Goal: Task Accomplishment & Management: Manage account settings

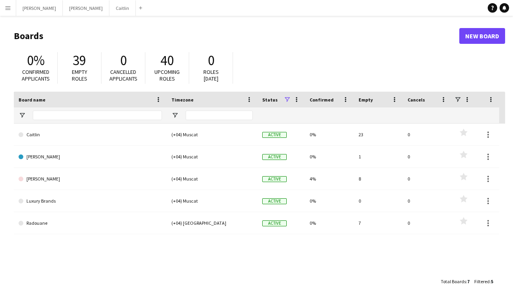
click at [4, 12] on button "Menu" at bounding box center [8, 8] width 16 height 16
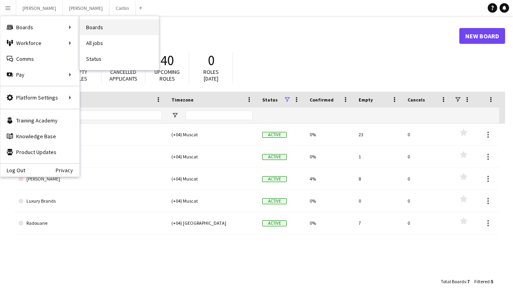
click at [91, 28] on link "Boards" at bounding box center [119, 27] width 79 height 16
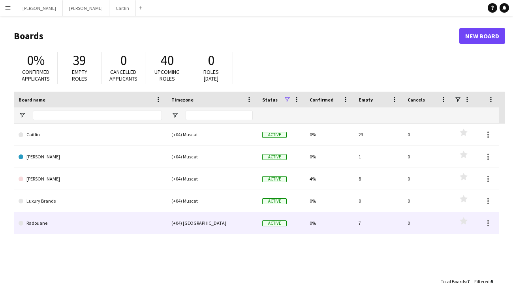
click at [59, 222] on link "Radouane" at bounding box center [90, 223] width 143 height 22
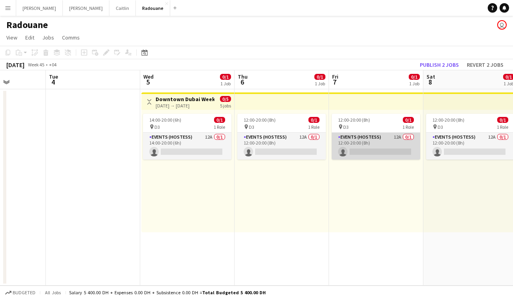
scroll to position [0, 239]
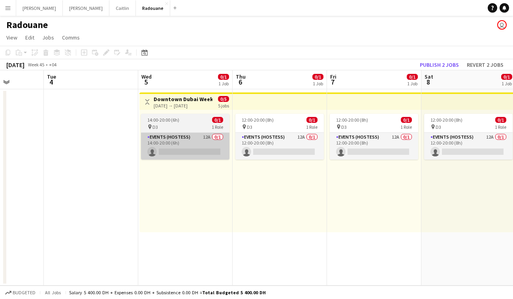
click at [188, 135] on app-card-role "Events (Hostess) 12A 0/1 14:00-20:00 (6h) single-neutral-actions" at bounding box center [185, 146] width 88 height 27
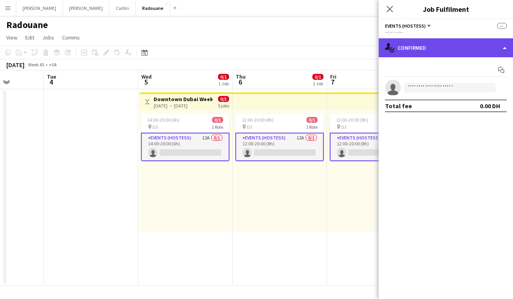
click at [407, 46] on div "single-neutral-actions-check-2 Confirmed" at bounding box center [446, 47] width 134 height 19
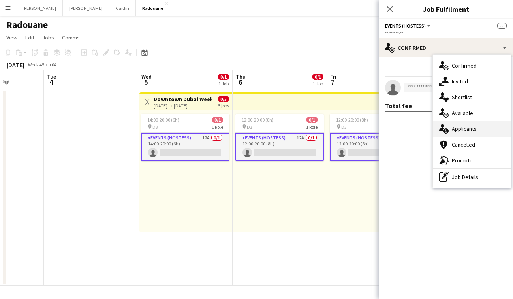
click at [465, 126] on span "Applicants" at bounding box center [464, 128] width 25 height 7
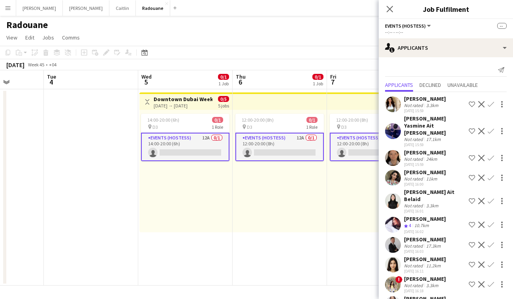
scroll to position [0, 0]
click at [389, 0] on div "Close pop-in" at bounding box center [390, 9] width 22 height 18
click at [387, 10] on icon "Close pop-in" at bounding box center [390, 9] width 8 height 8
